Goal: Navigation & Orientation: Go to known website

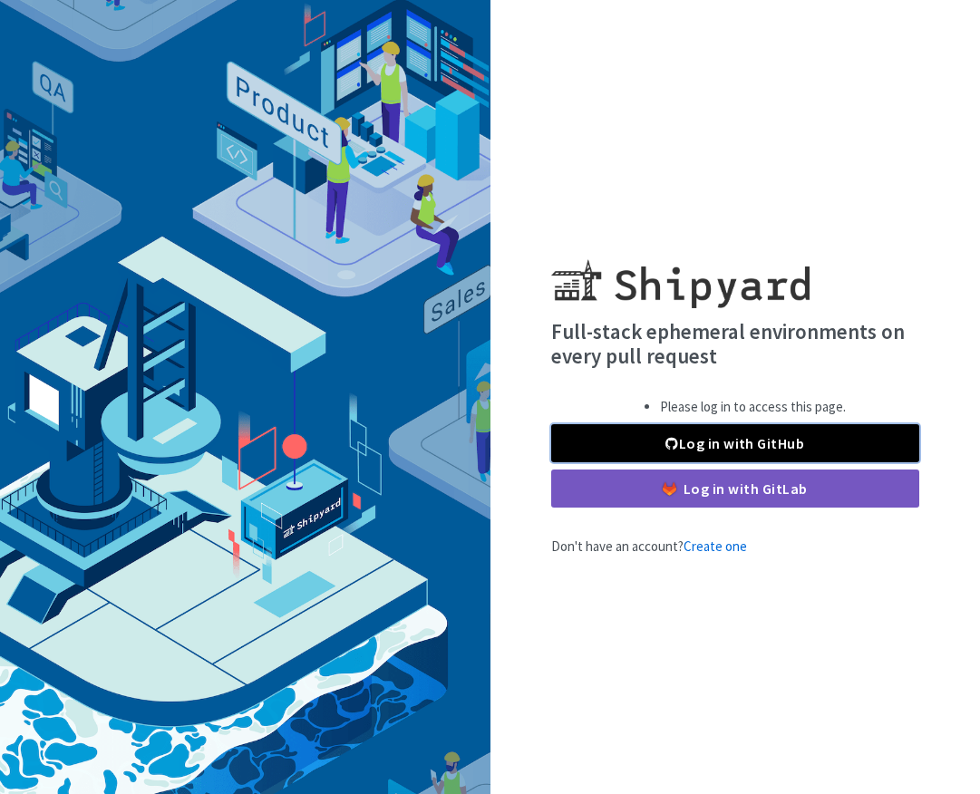
click at [684, 444] on link "Log in with GitHub" at bounding box center [735, 443] width 368 height 38
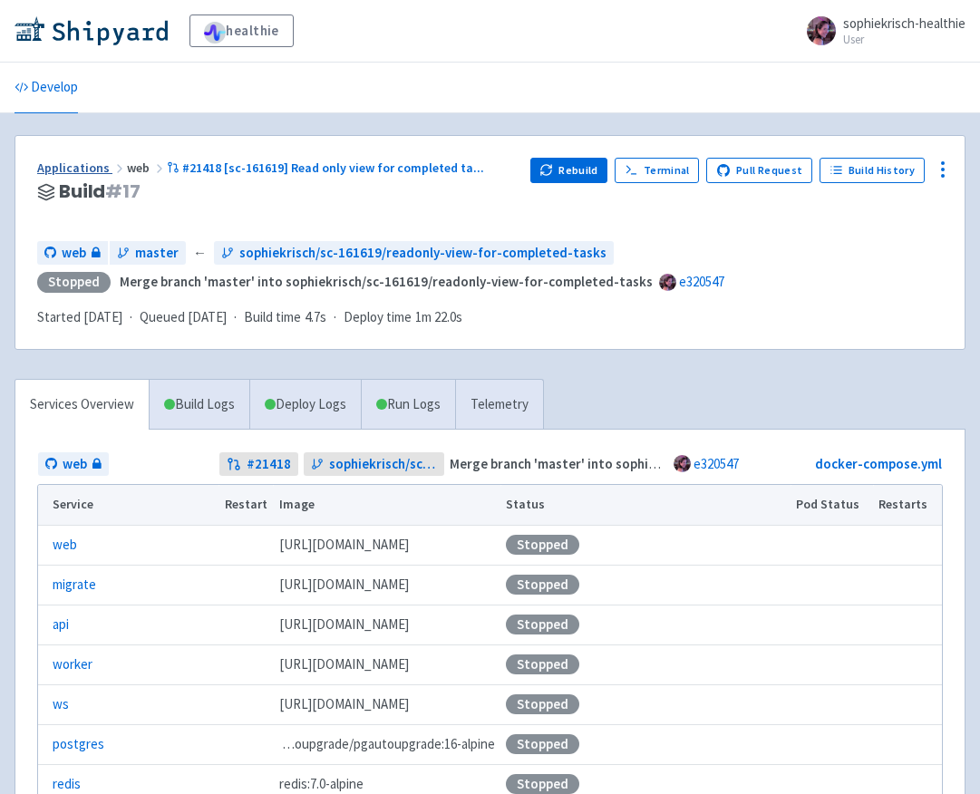
click at [59, 163] on link "Applications" at bounding box center [82, 168] width 90 height 16
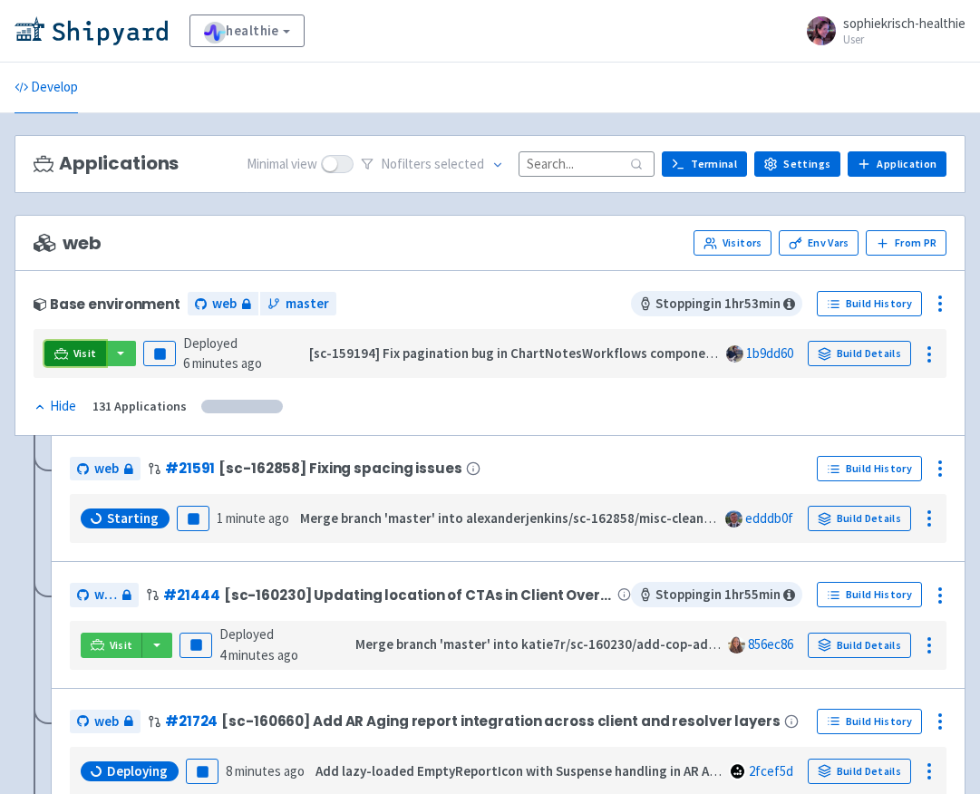
click at [50, 350] on link "Visit" at bounding box center [75, 353] width 62 height 25
